Goal: Task Accomplishment & Management: Use online tool/utility

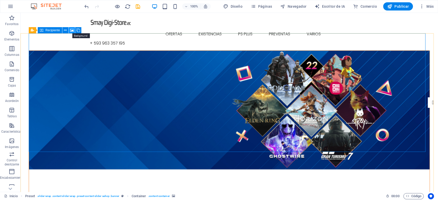
click at [71, 31] on icon at bounding box center [72, 30] width 4 height 5
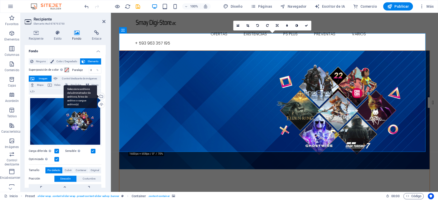
click at [101, 97] on div "Seleccione archivos del administrador de archivos, fotos de archivo o cargue ar…" at bounding box center [101, 97] width 8 height 8
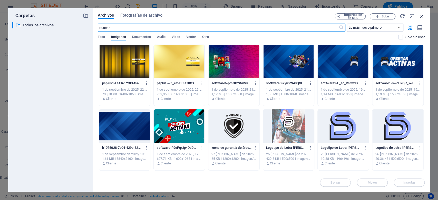
click at [422, 16] on icon "button" at bounding box center [422, 16] width 6 height 6
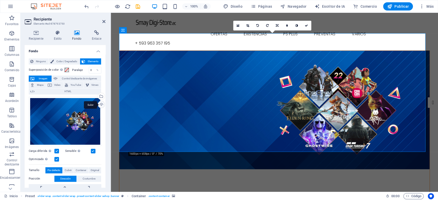
click at [101, 104] on div "Subir" at bounding box center [101, 105] width 8 height 8
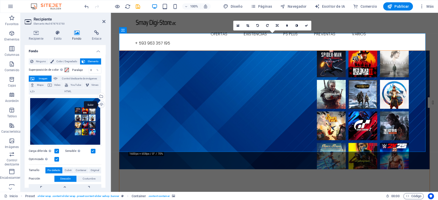
click at [99, 104] on div "Subir" at bounding box center [101, 105] width 8 height 8
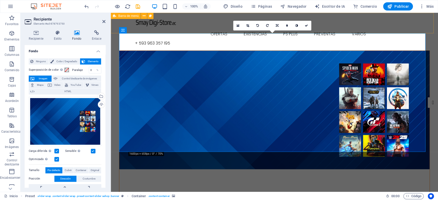
click at [425, 27] on div "Inicio Ofertas Existencias Ps Plus preventas Varios + 593 963 357 195" at bounding box center [274, 32] width 327 height 38
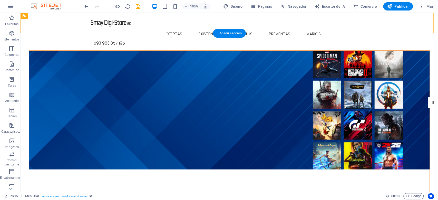
click at [268, 132] on figure at bounding box center [229, 110] width 400 height 119
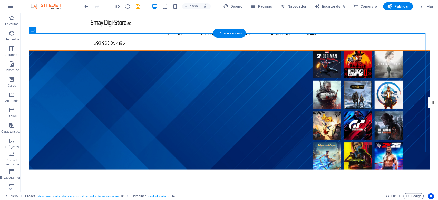
click at [70, 63] on figure at bounding box center [229, 110] width 400 height 119
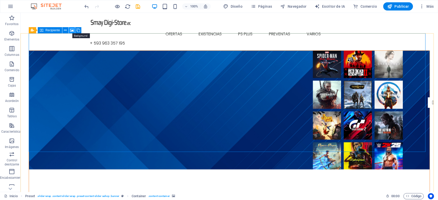
click at [71, 30] on icon at bounding box center [72, 30] width 4 height 5
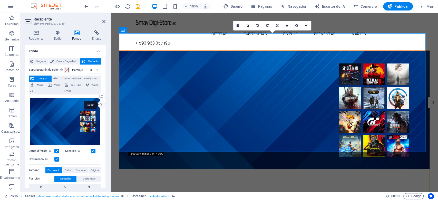
click at [98, 105] on div "Subir" at bounding box center [101, 105] width 8 height 8
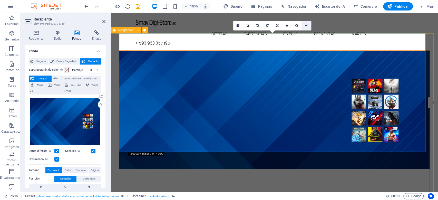
click at [307, 26] on icon at bounding box center [306, 25] width 3 height 3
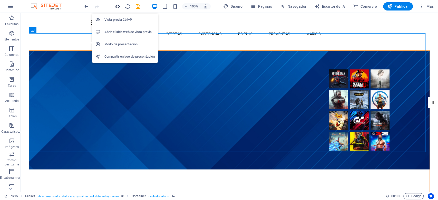
click at [117, 6] on icon "button" at bounding box center [117, 7] width 6 height 6
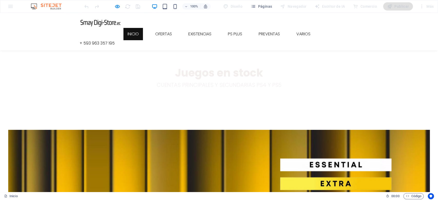
scroll to position [313, 0]
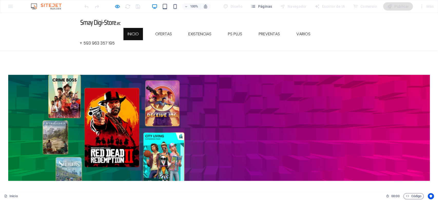
scroll to position [256, 0]
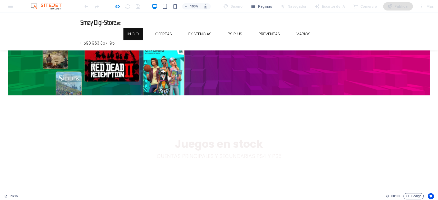
click at [112, 9] on div at bounding box center [111, 6] width 57 height 8
click at [117, 8] on icon "button" at bounding box center [117, 7] width 6 height 6
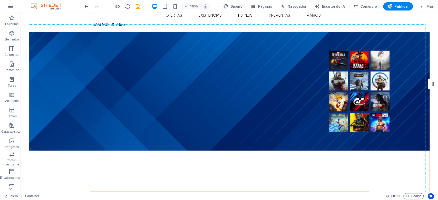
scroll to position [0, 0]
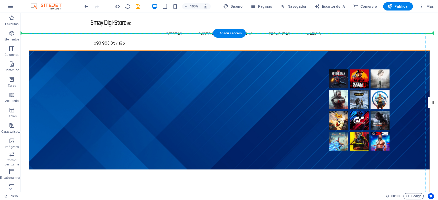
drag, startPoint x: 58, startPoint y: 115, endPoint x: 53, endPoint y: 33, distance: 82.3
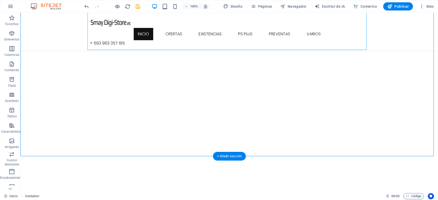
scroll to position [114, 0]
click at [115, 108] on icon at bounding box center [115, 106] width 3 height 5
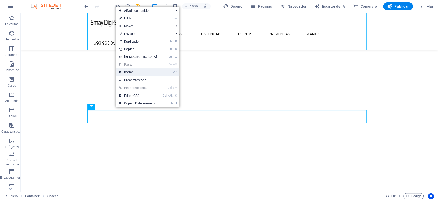
click at [132, 73] on font "Borrar" at bounding box center [128, 73] width 9 height 4
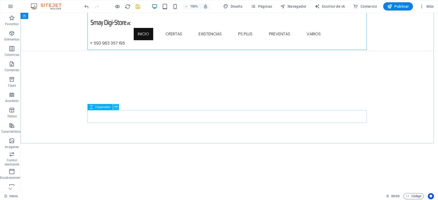
click at [117, 107] on icon at bounding box center [115, 106] width 3 height 5
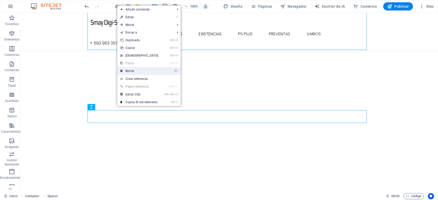
click at [134, 72] on link "⌦ Borrar" at bounding box center [139, 71] width 44 height 8
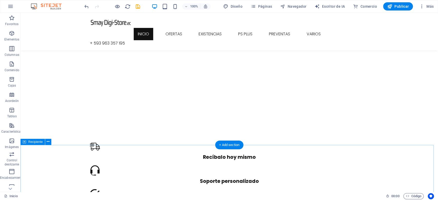
scroll to position [456, 0]
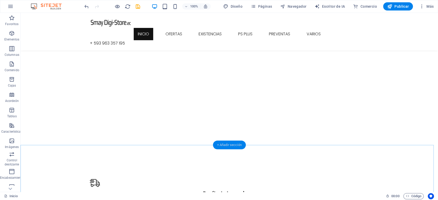
click at [228, 146] on font "+ Añadir sección" at bounding box center [229, 145] width 25 height 4
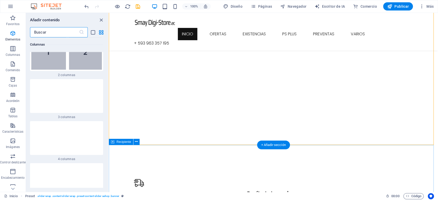
scroll to position [1740, 0]
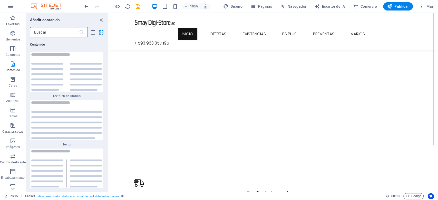
click at [71, 34] on input "text" at bounding box center [54, 32] width 49 height 10
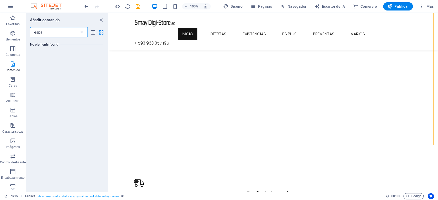
scroll to position [0, 0]
type input "espac"
click at [71, 34] on input "espac" at bounding box center [54, 32] width 49 height 10
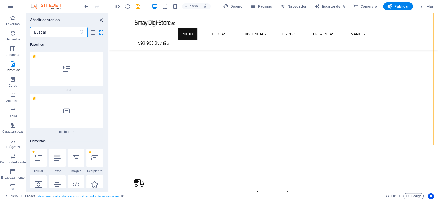
click at [100, 19] on icon "cerrar panel" at bounding box center [101, 20] width 6 height 6
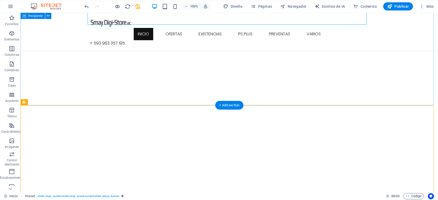
scroll to position [142, 0]
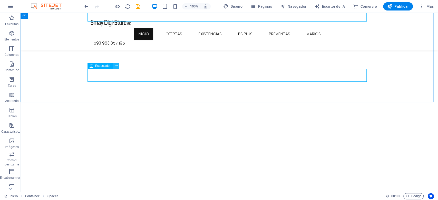
click at [115, 66] on icon at bounding box center [115, 65] width 3 height 5
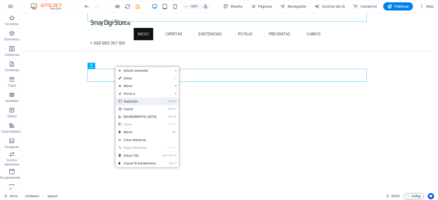
click at [143, 102] on link "Ctrl D Duplicado" at bounding box center [137, 102] width 44 height 8
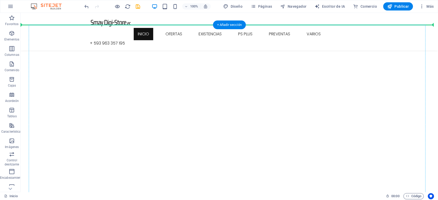
scroll to position [235, 0]
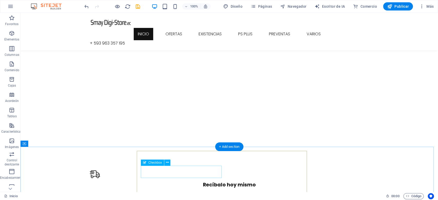
drag, startPoint x: 124, startPoint y: 91, endPoint x: 151, endPoint y: 167, distance: 80.8
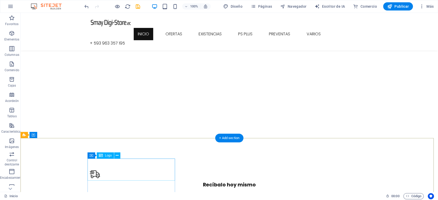
scroll to position [548, 0]
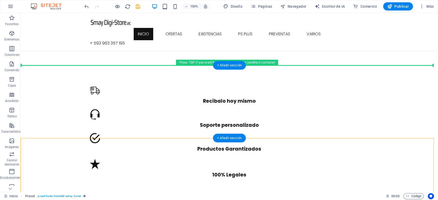
drag, startPoint x: 151, startPoint y: 167, endPoint x: 142, endPoint y: 68, distance: 99.7
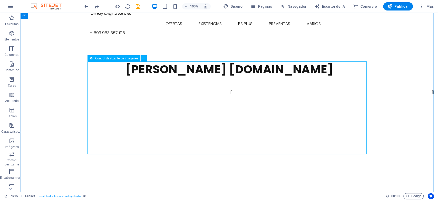
scroll to position [0, 0]
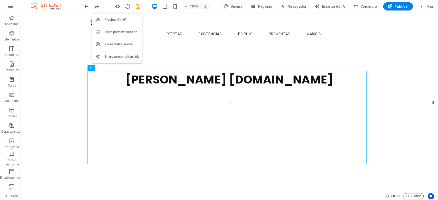
click at [119, 5] on icon "button" at bounding box center [117, 7] width 6 height 6
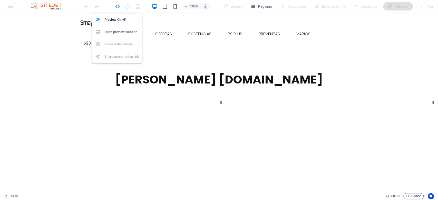
click at [116, 6] on icon "button" at bounding box center [117, 7] width 6 height 6
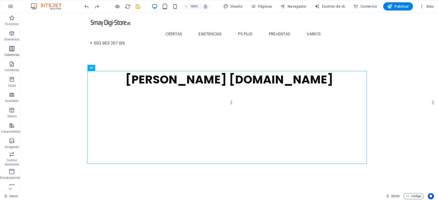
click at [11, 47] on icon "button" at bounding box center [12, 49] width 6 height 6
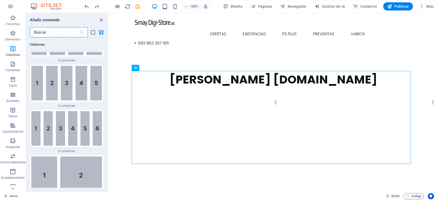
scroll to position [467, 0]
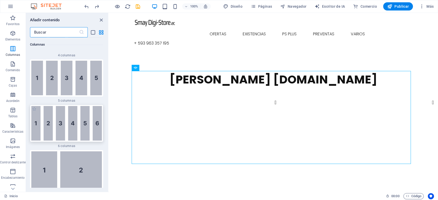
click at [79, 122] on img at bounding box center [66, 123] width 71 height 35
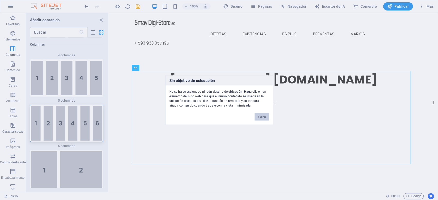
click at [266, 116] on button "Bueno" at bounding box center [261, 117] width 14 height 8
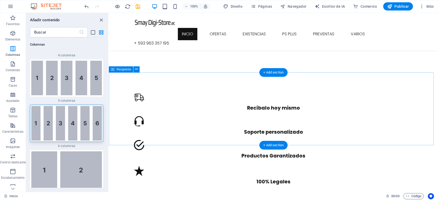
scroll to position [399, 0]
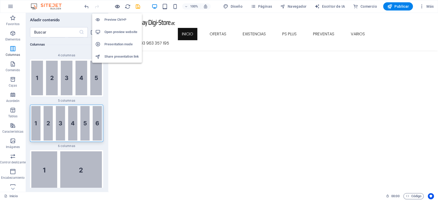
click at [118, 5] on icon "button" at bounding box center [117, 7] width 6 height 6
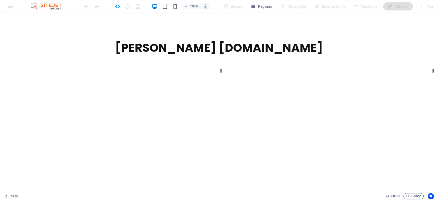
scroll to position [0, 0]
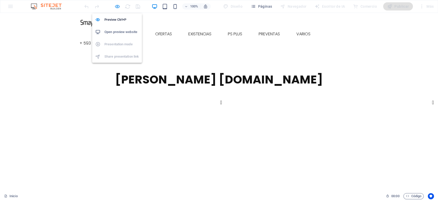
click at [118, 6] on icon "button" at bounding box center [117, 7] width 6 height 6
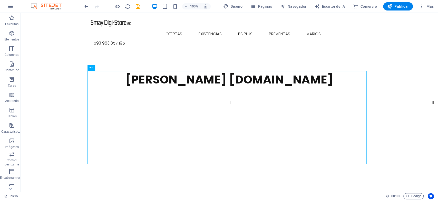
click at [137, 6] on icon "ahorrar" at bounding box center [138, 7] width 6 height 6
